Goal: Task Accomplishment & Management: Complete application form

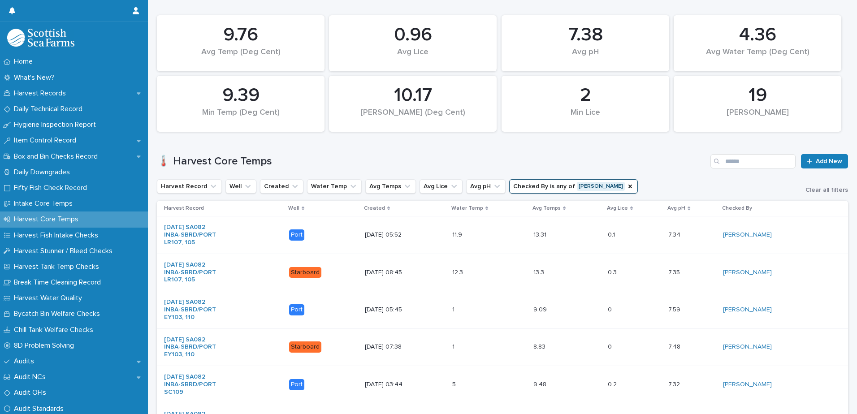
scroll to position [198, 0]
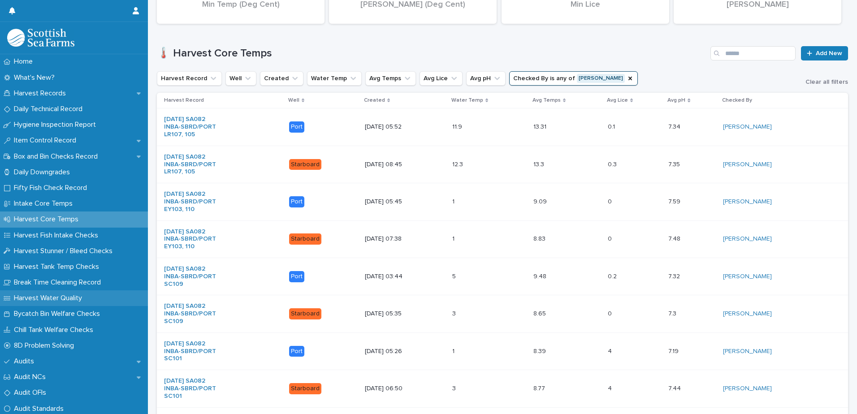
click at [54, 298] on p "Harvest Water Quality" at bounding box center [49, 298] width 79 height 9
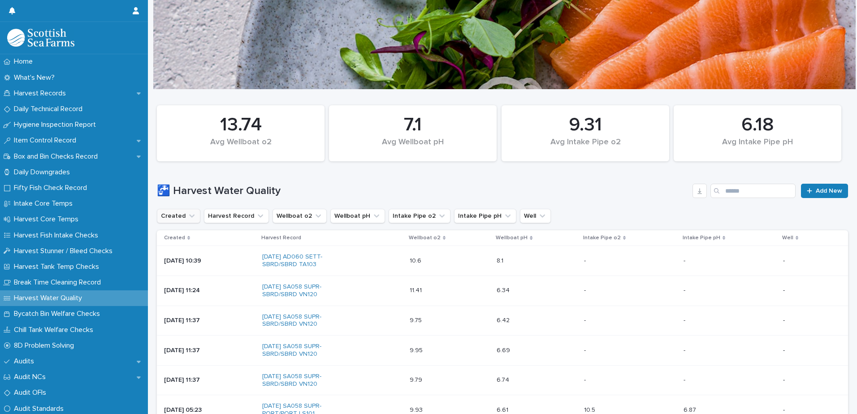
click at [191, 216] on icon "Created" at bounding box center [191, 216] width 5 height 3
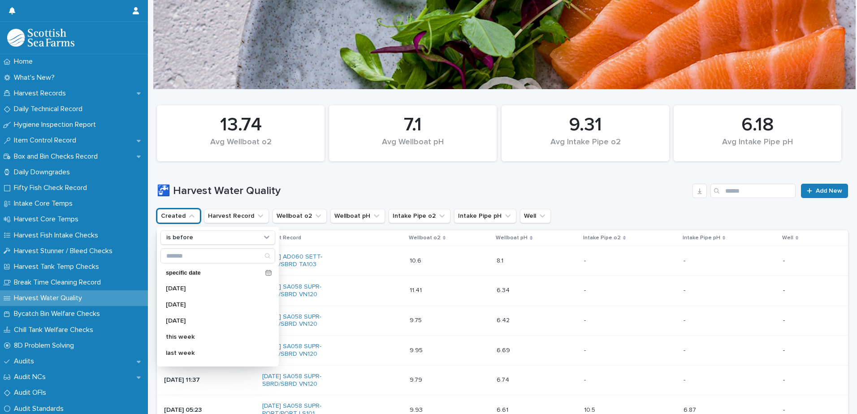
click at [191, 216] on icon "Created" at bounding box center [191, 216] width 5 height 3
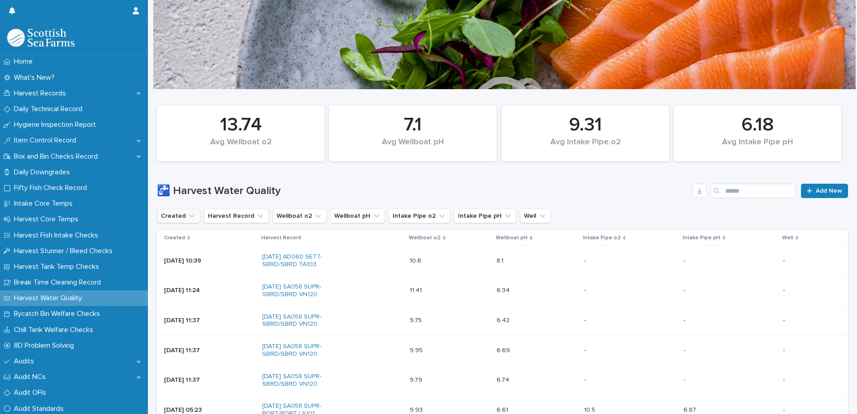
click at [190, 216] on icon "Created" at bounding box center [191, 216] width 9 height 9
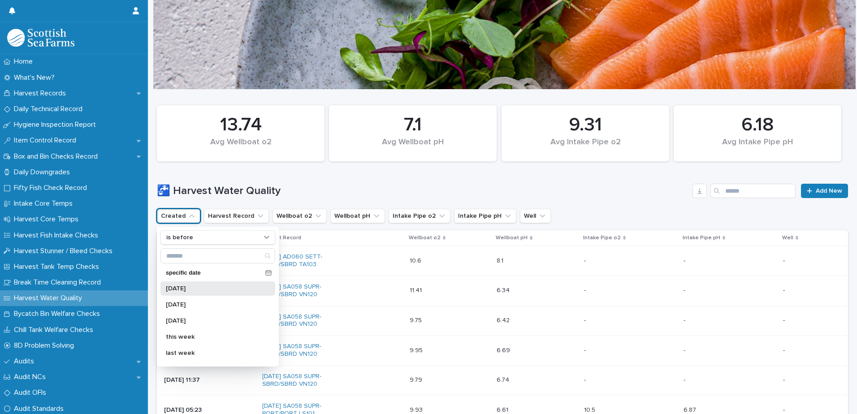
click at [191, 291] on p "[DATE]" at bounding box center [213, 289] width 95 height 6
click at [727, 298] on div "- -" at bounding box center [730, 290] width 92 height 15
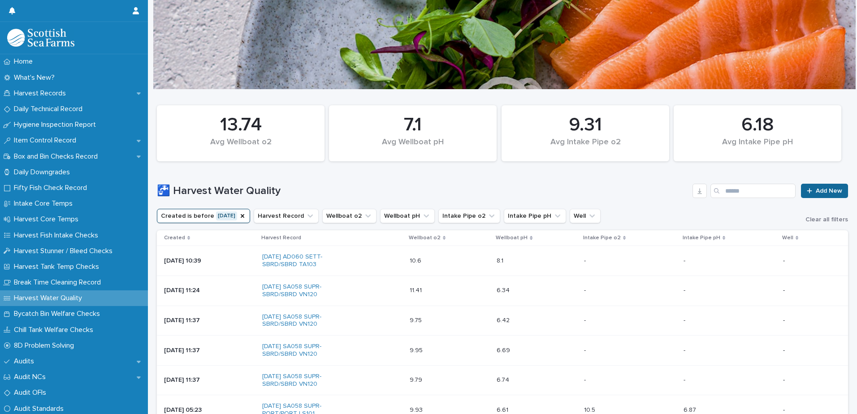
click at [816, 189] on span "Add New" at bounding box center [829, 191] width 26 height 6
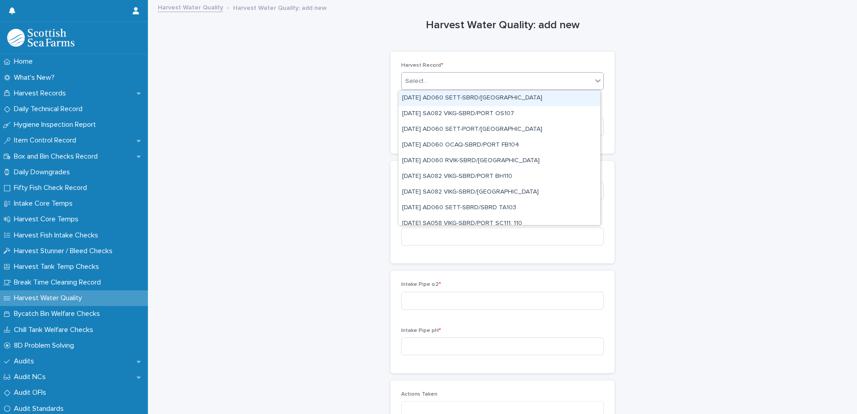
click at [454, 77] on div "Select..." at bounding box center [497, 81] width 191 height 15
type input "*****"
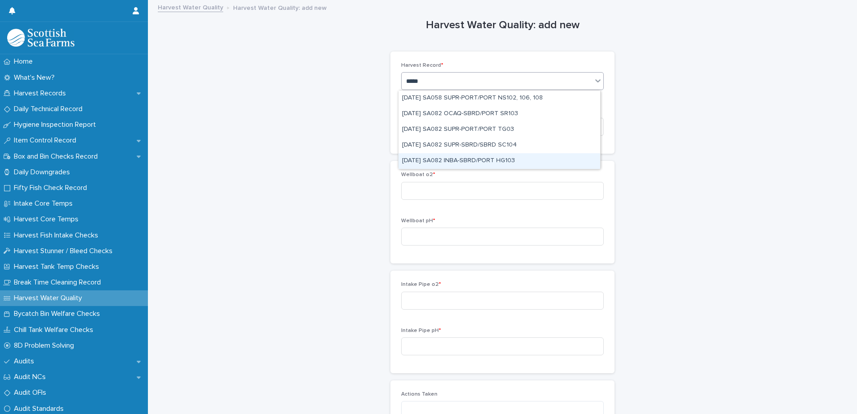
click at [490, 161] on div "[DATE] SA082 INBA-SBRD/PORT HG103" at bounding box center [500, 161] width 202 height 16
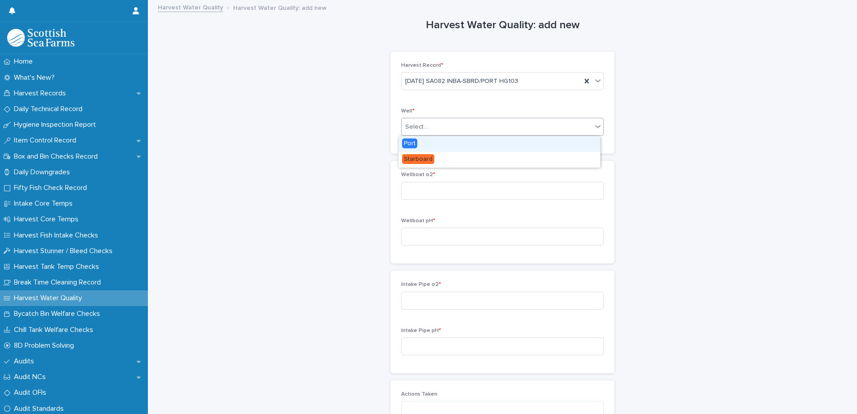
click at [469, 130] on div "Select..." at bounding box center [497, 127] width 191 height 15
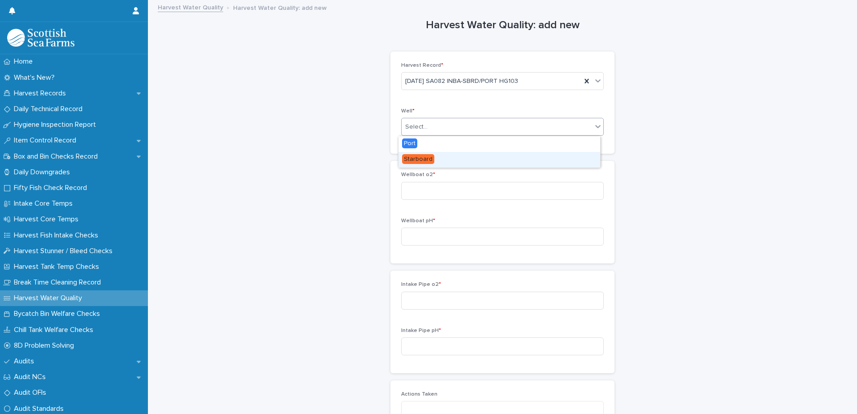
click at [427, 161] on span "Starboard" at bounding box center [418, 159] width 32 height 10
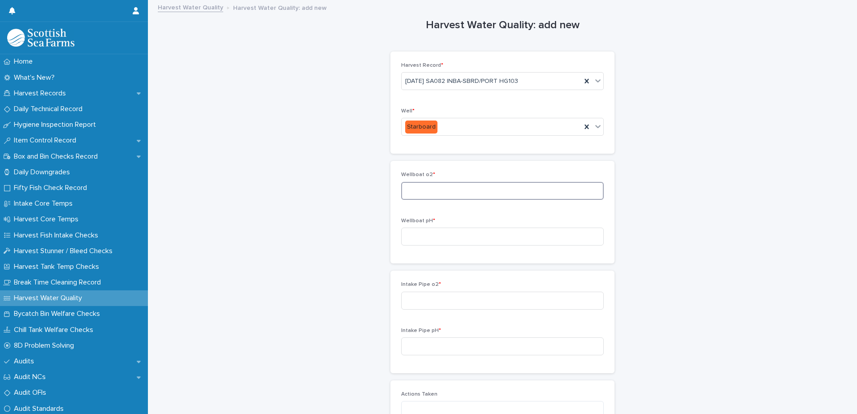
click at [456, 192] on input at bounding box center [502, 191] width 203 height 18
type input "****"
click at [435, 240] on input at bounding box center [502, 237] width 203 height 18
type input "***"
click at [463, 301] on input at bounding box center [502, 301] width 203 height 18
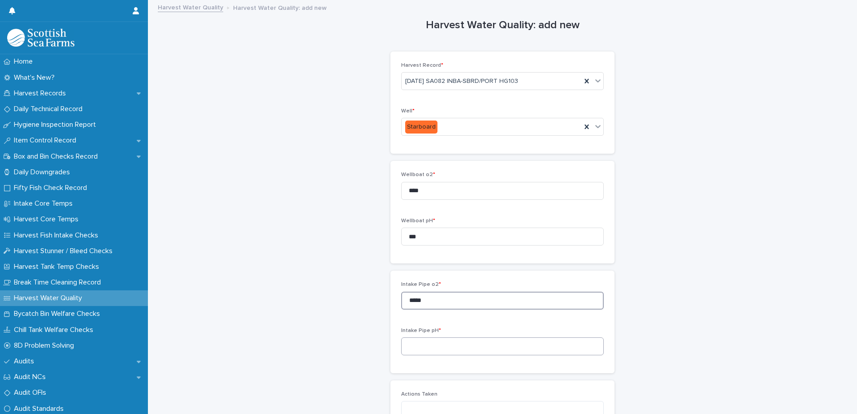
type input "*****"
click at [453, 345] on input at bounding box center [502, 347] width 203 height 18
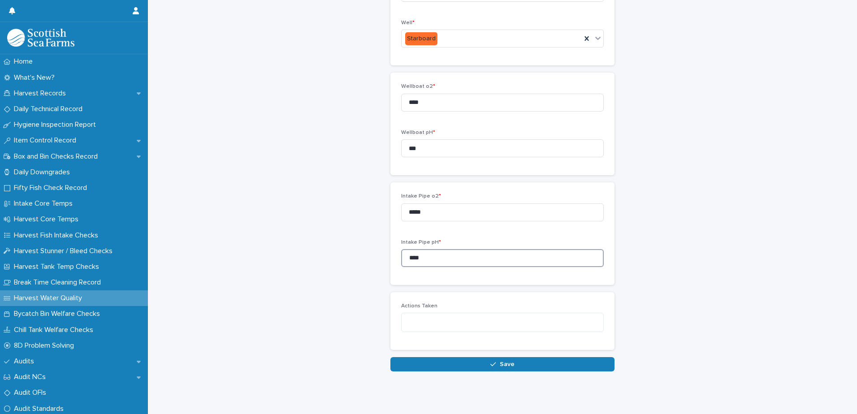
scroll to position [97, 0]
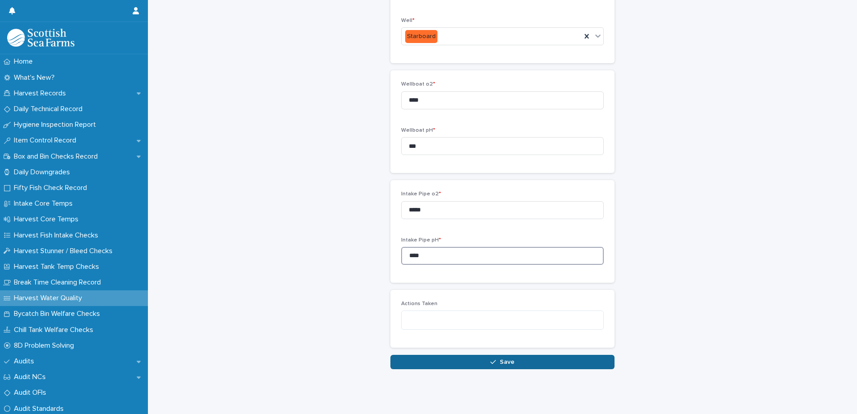
type input "****"
click at [517, 357] on button "Save" at bounding box center [503, 362] width 224 height 14
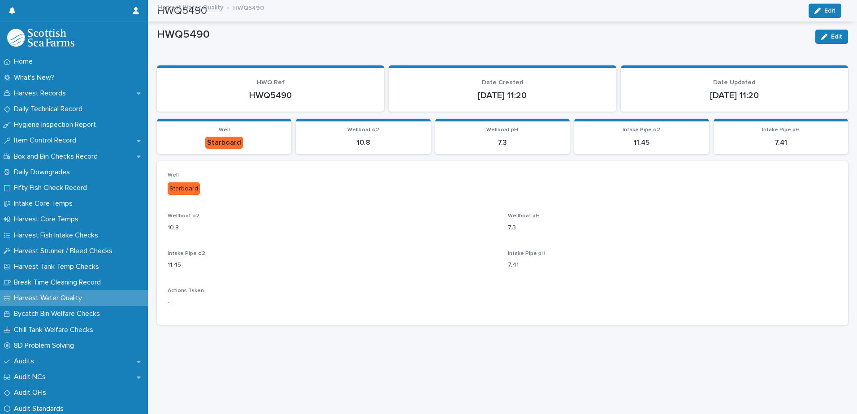
scroll to position [0, 0]
click at [40, 91] on p "Harvest Records" at bounding box center [41, 93] width 63 height 9
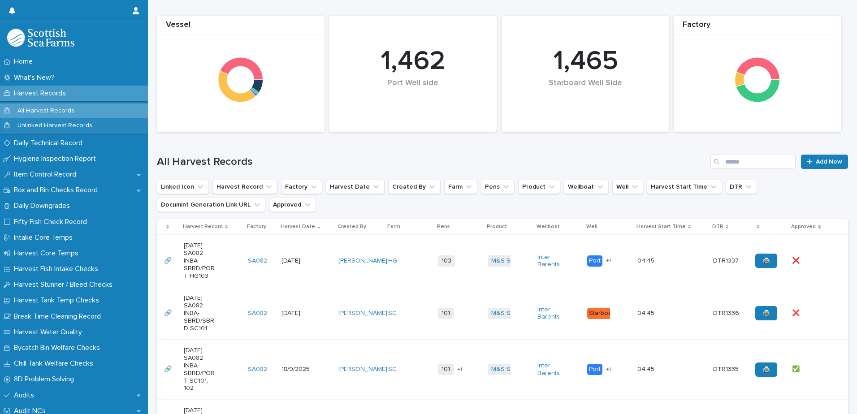
click at [357, 245] on td "[PERSON_NAME]" at bounding box center [360, 261] width 50 height 52
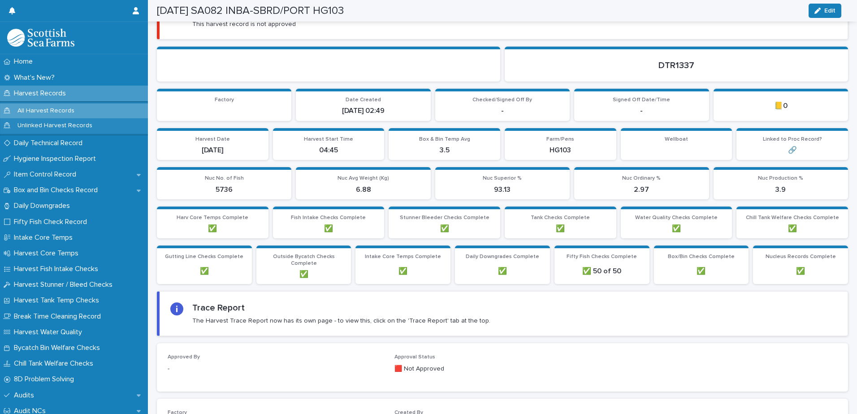
scroll to position [91, 0]
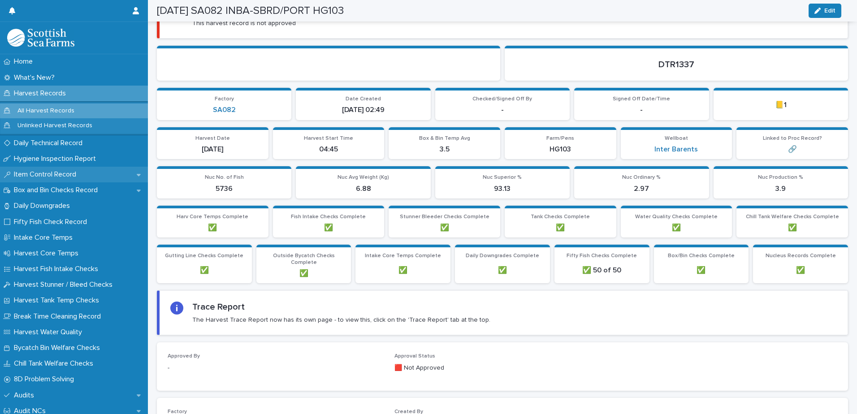
click at [54, 173] on p "Item Control Record" at bounding box center [46, 174] width 73 height 9
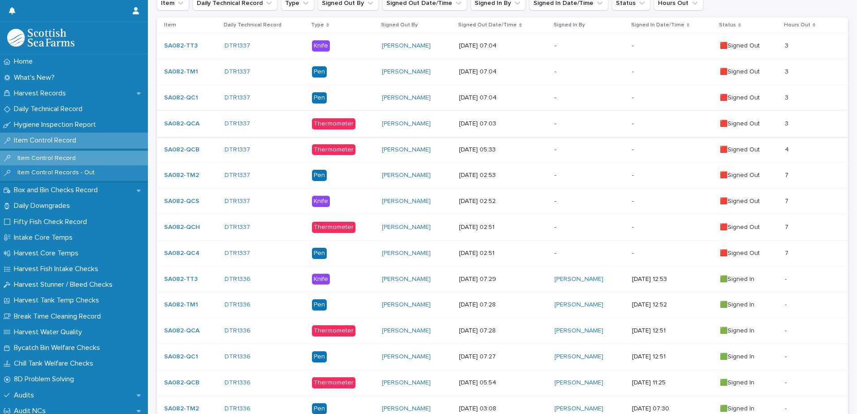
scroll to position [224, 0]
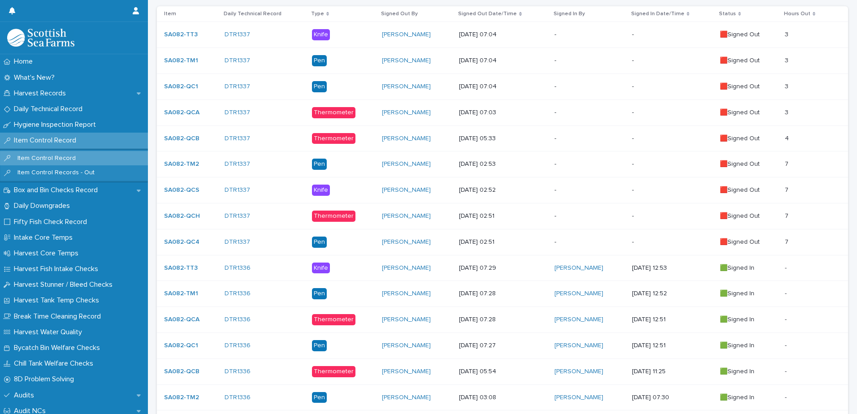
click at [566, 165] on p "-" at bounding box center [590, 165] width 70 height 8
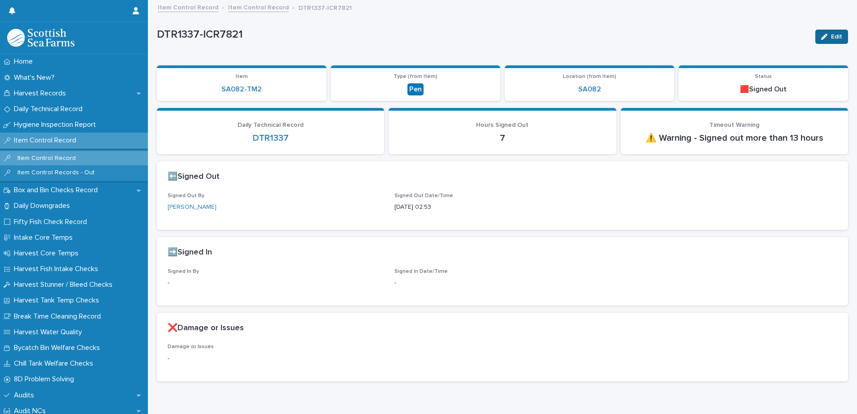
click at [831, 38] on span "Edit" at bounding box center [836, 37] width 11 height 6
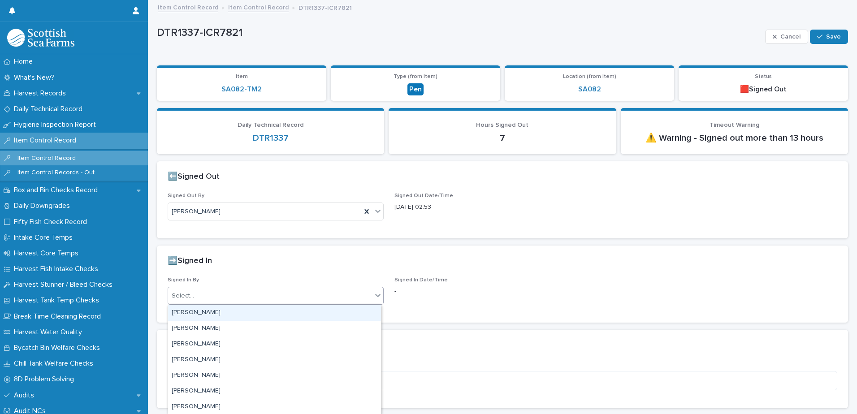
click at [270, 300] on div "Select..." at bounding box center [270, 296] width 204 height 15
type input "****"
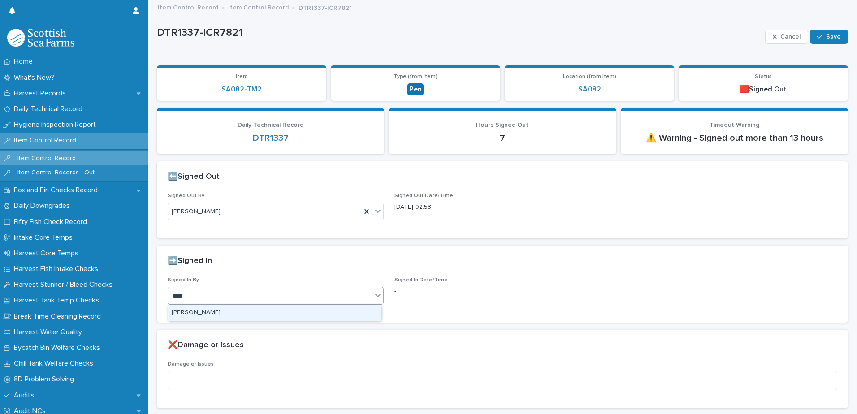
click at [262, 316] on div "[PERSON_NAME]" at bounding box center [274, 313] width 213 height 16
click at [827, 37] on span "Save" at bounding box center [834, 37] width 15 height 6
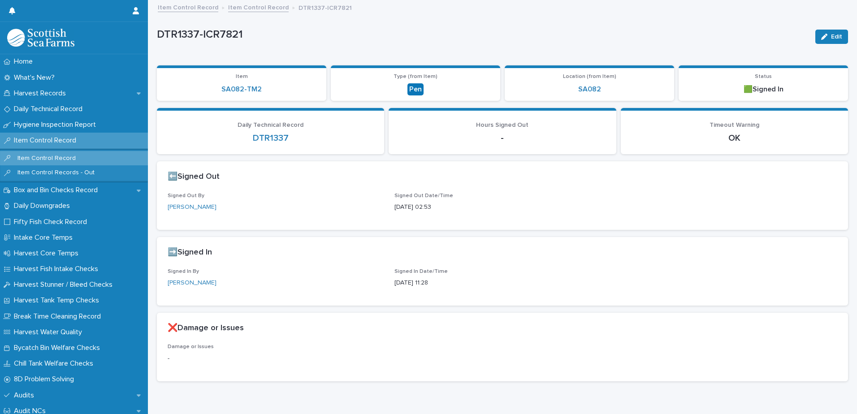
click at [257, 8] on link "Item Control Record" at bounding box center [258, 7] width 61 height 10
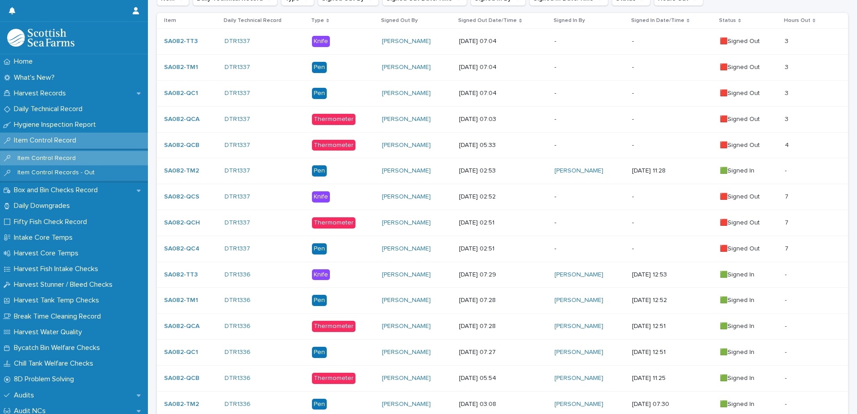
scroll to position [224, 0]
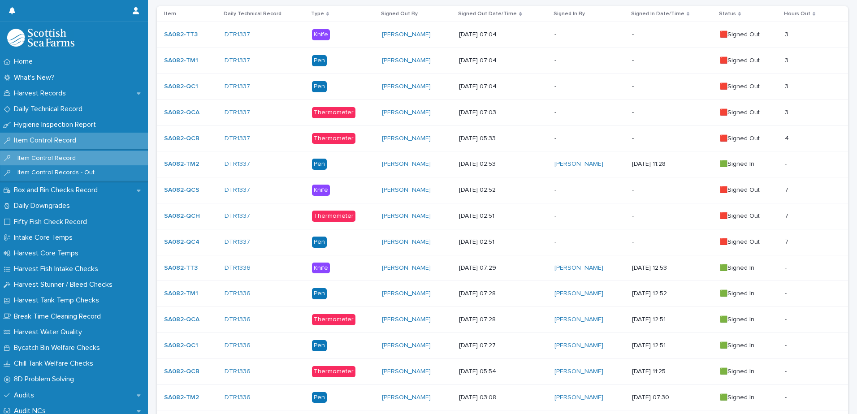
click at [561, 187] on p "-" at bounding box center [590, 191] width 70 height 8
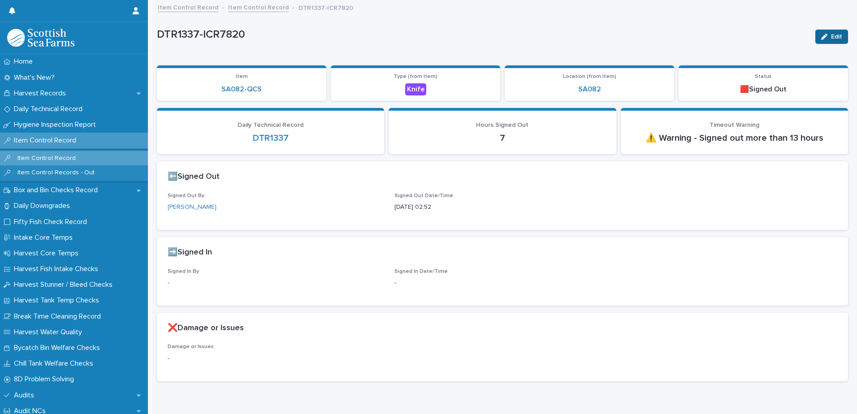
click at [823, 36] on div "button" at bounding box center [827, 37] width 10 height 6
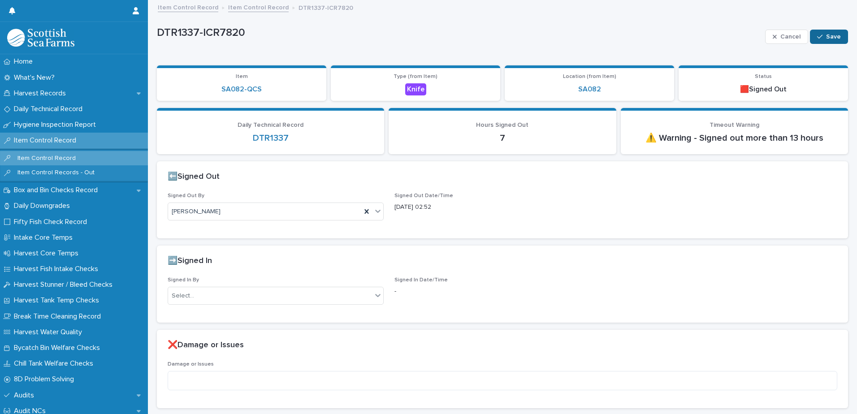
click at [818, 36] on icon "button" at bounding box center [820, 37] width 5 height 6
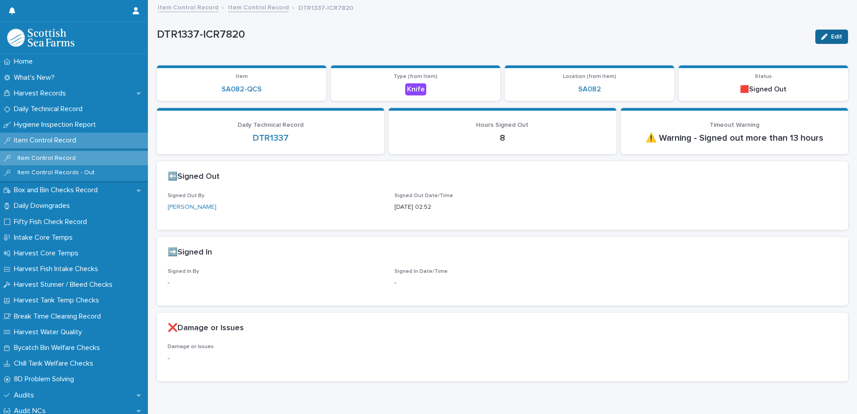
click at [831, 36] on span "Edit" at bounding box center [836, 37] width 11 height 6
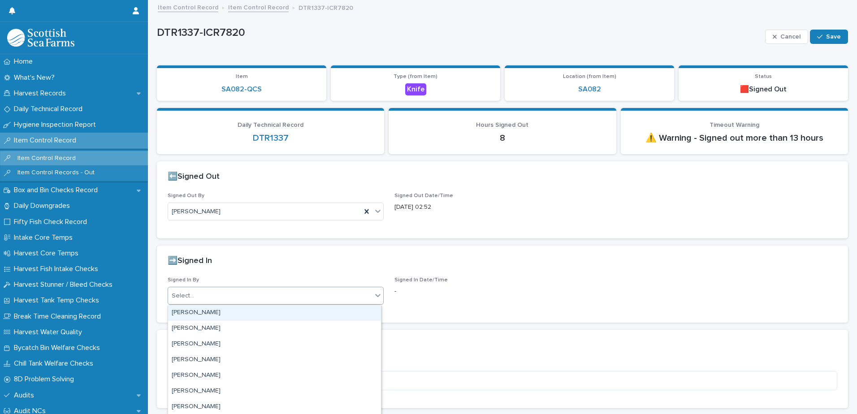
click at [211, 298] on div "Select..." at bounding box center [270, 296] width 204 height 15
type input "****"
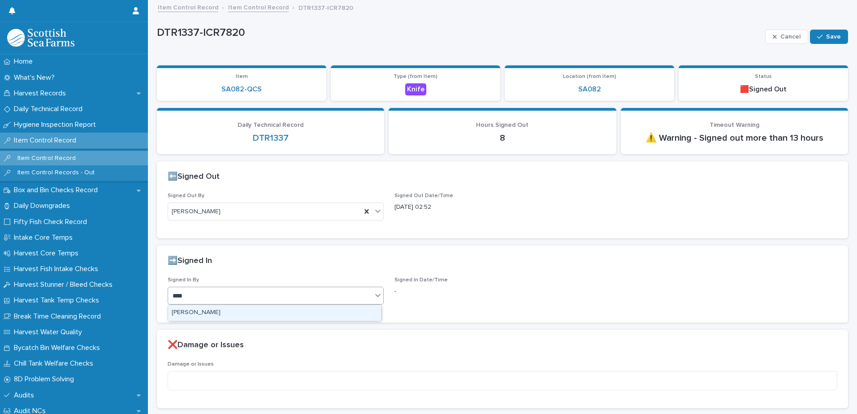
click at [213, 312] on div "[PERSON_NAME]" at bounding box center [274, 313] width 213 height 16
click at [827, 39] on span "Save" at bounding box center [834, 37] width 15 height 6
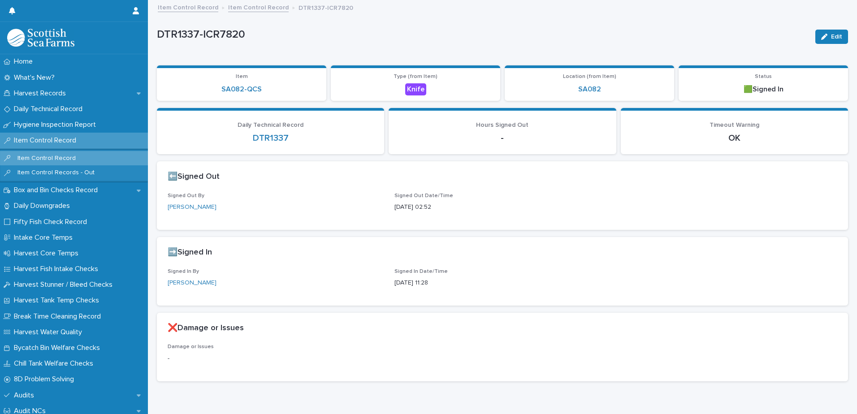
click at [252, 9] on link "Item Control Record" at bounding box center [258, 7] width 61 height 10
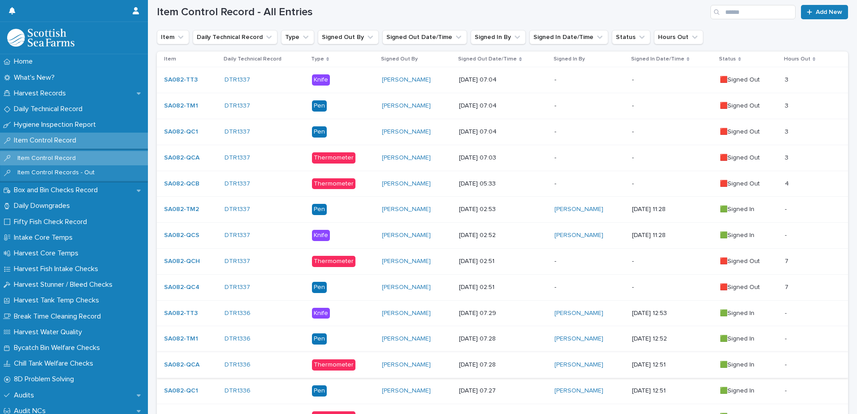
scroll to position [179, 0]
click at [563, 261] on p "-" at bounding box center [590, 261] width 70 height 8
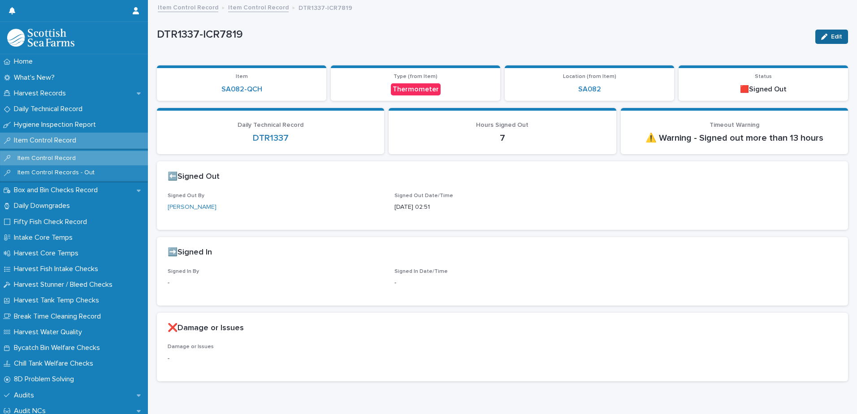
click at [831, 32] on button "Edit" at bounding box center [832, 37] width 33 height 14
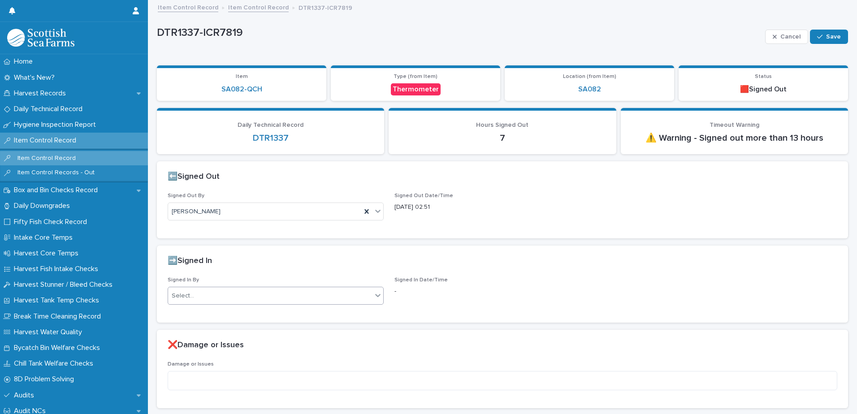
click at [248, 293] on div "Select..." at bounding box center [270, 296] width 204 height 15
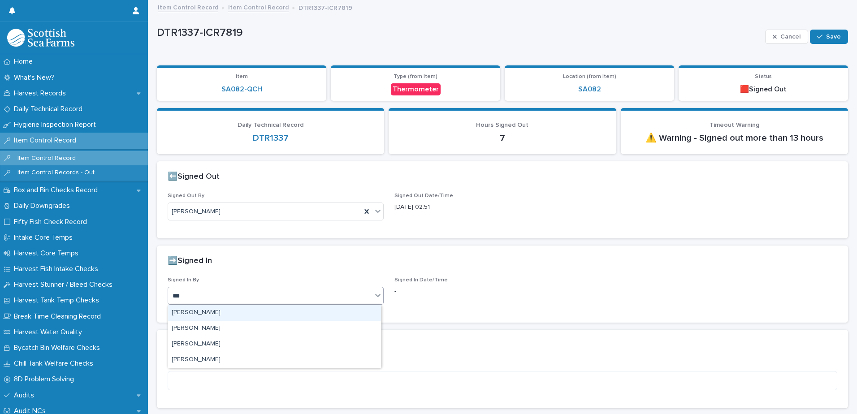
type input "****"
click at [223, 315] on div "[PERSON_NAME]" at bounding box center [274, 313] width 213 height 16
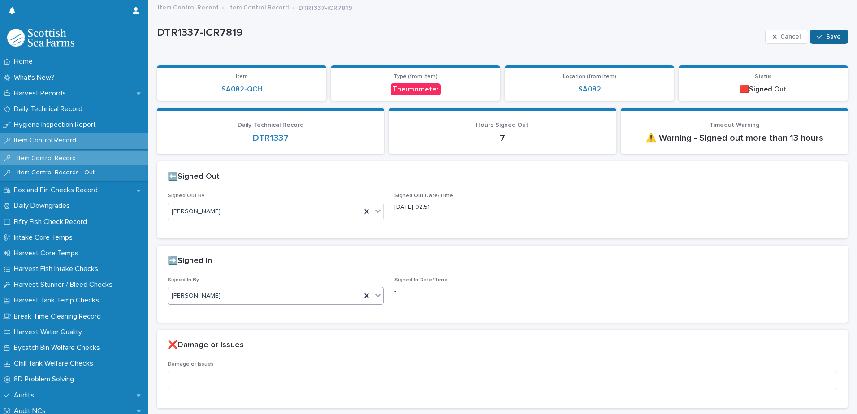
click at [827, 37] on span "Save" at bounding box center [834, 37] width 15 height 6
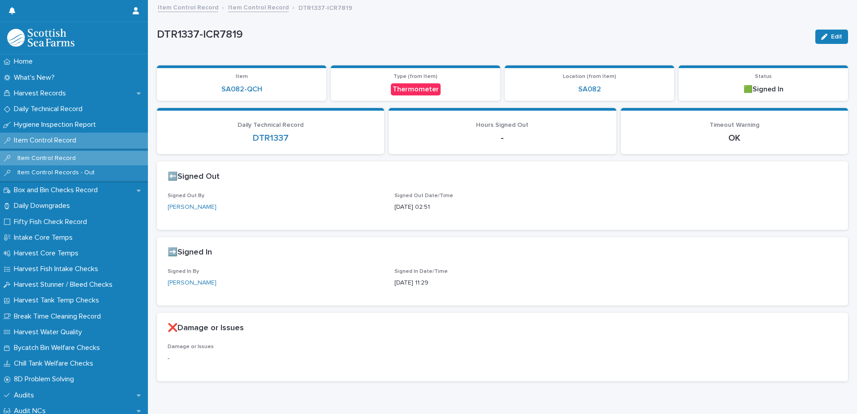
click at [245, 9] on link "Item Control Record" at bounding box center [258, 7] width 61 height 10
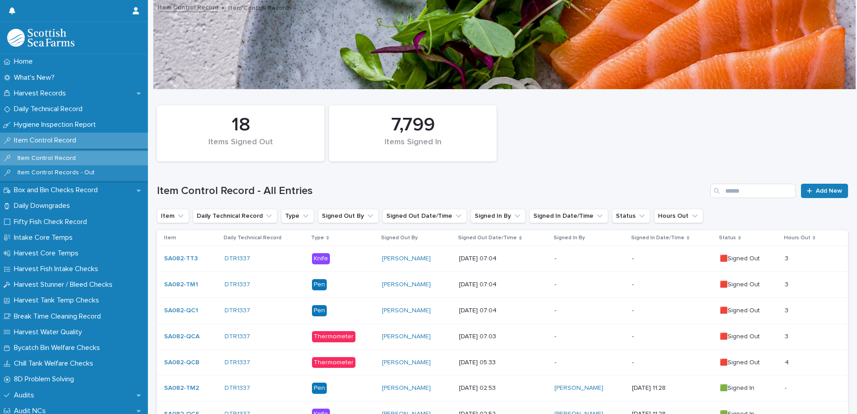
scroll to position [269, 0]
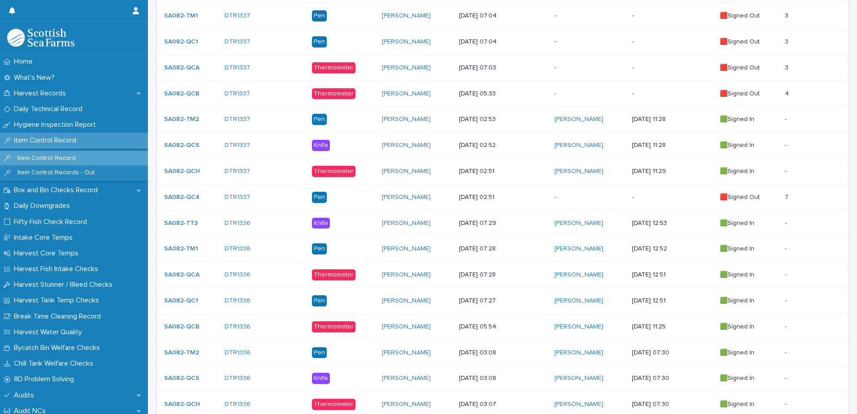
click at [574, 197] on p "-" at bounding box center [590, 198] width 70 height 8
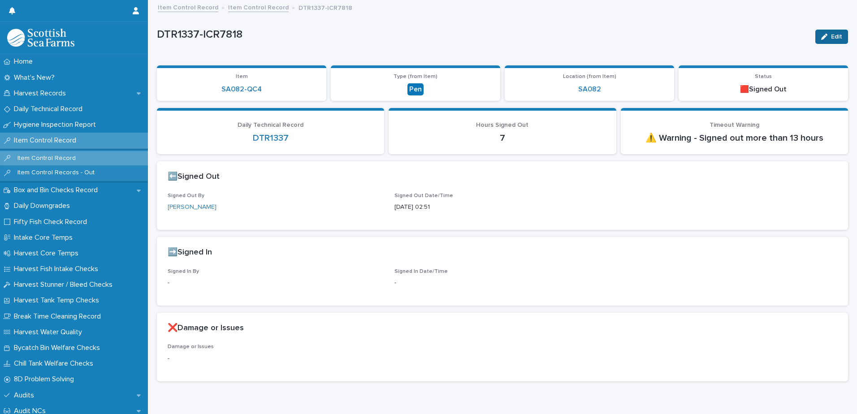
click at [831, 37] on span "Edit" at bounding box center [836, 37] width 11 height 6
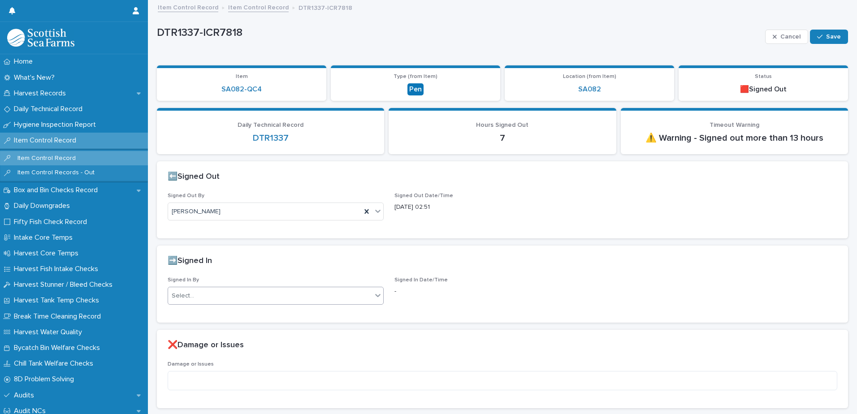
click at [208, 293] on div "Select..." at bounding box center [270, 296] width 204 height 15
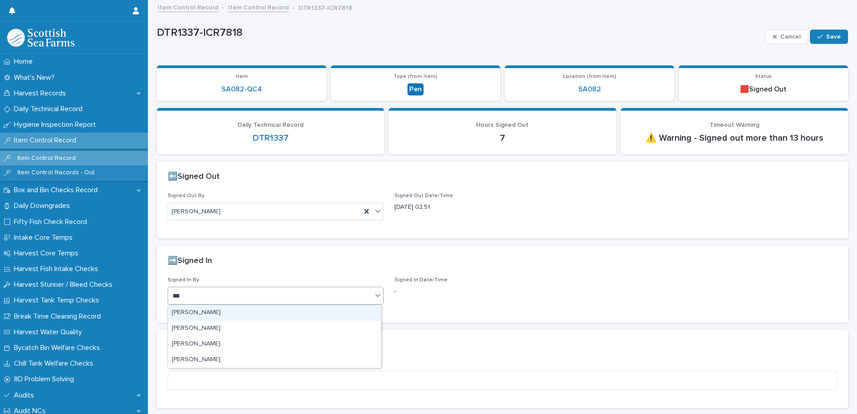
type input "****"
click at [209, 314] on div "[PERSON_NAME]" at bounding box center [274, 313] width 213 height 16
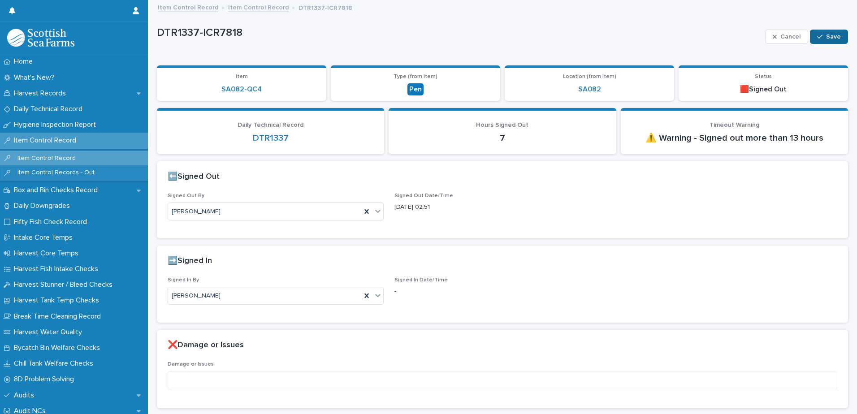
click at [827, 35] on span "Save" at bounding box center [834, 37] width 15 height 6
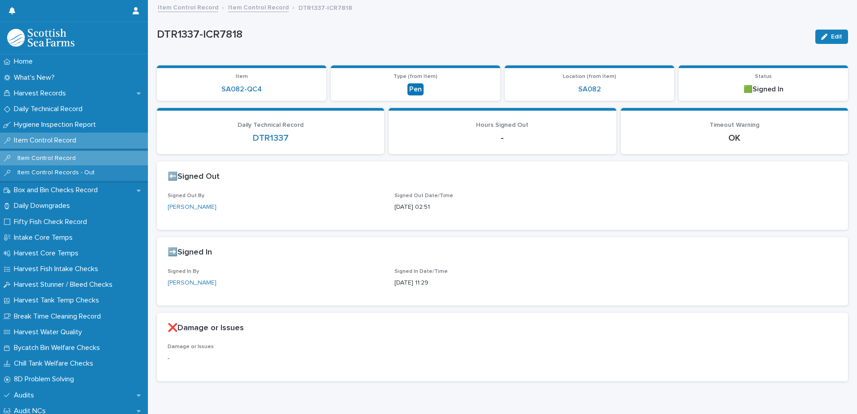
click at [236, 9] on link "Item Control Record" at bounding box center [258, 7] width 61 height 10
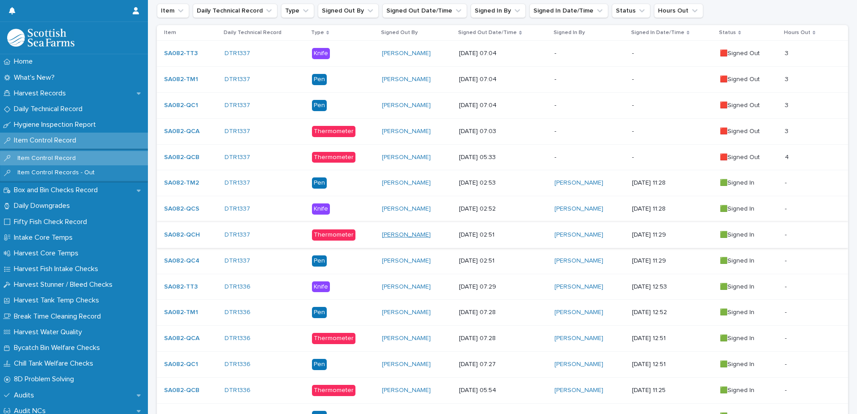
scroll to position [179, 0]
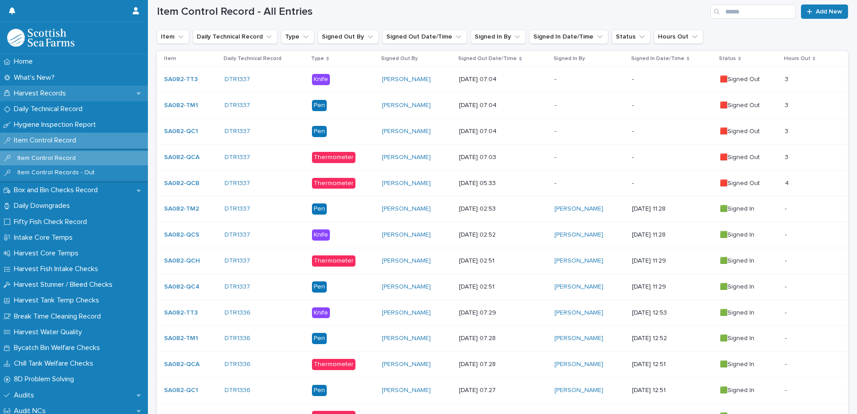
click at [42, 95] on p "Harvest Records" at bounding box center [41, 93] width 63 height 9
